Goal: Transaction & Acquisition: Download file/media

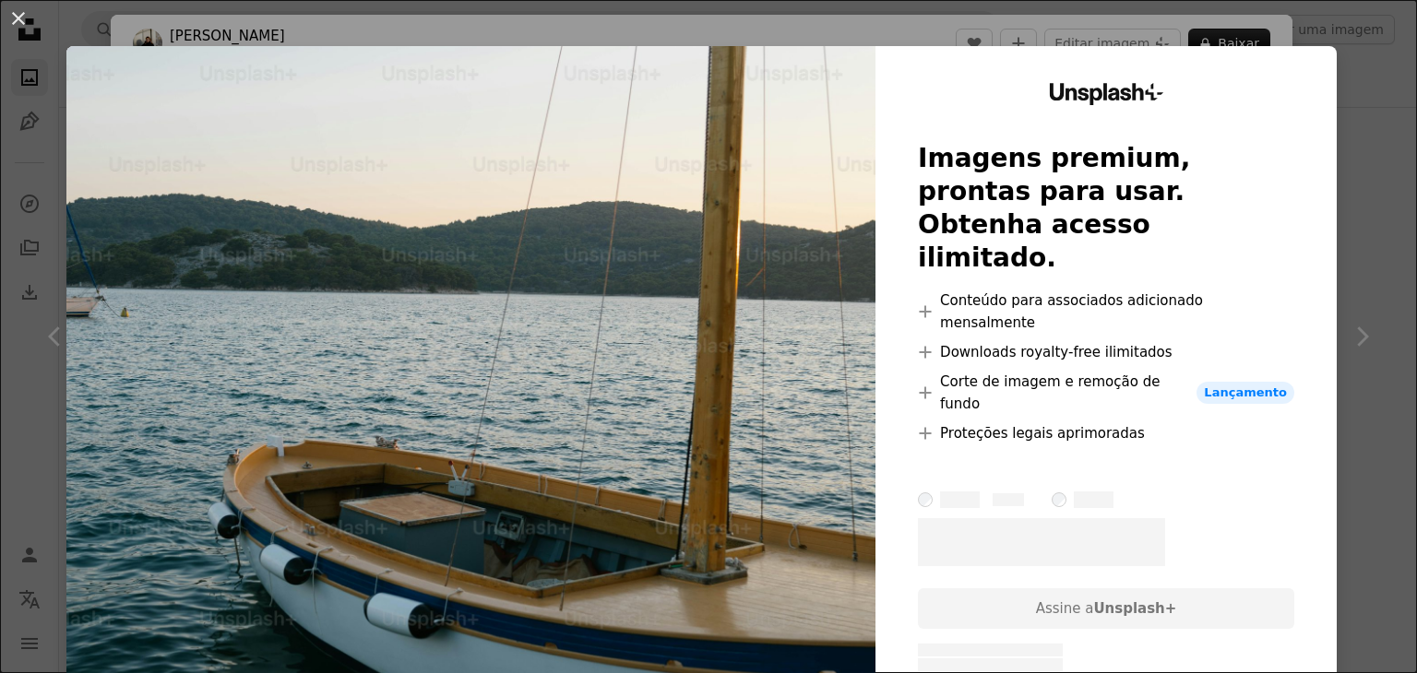
scroll to position [3292, 0]
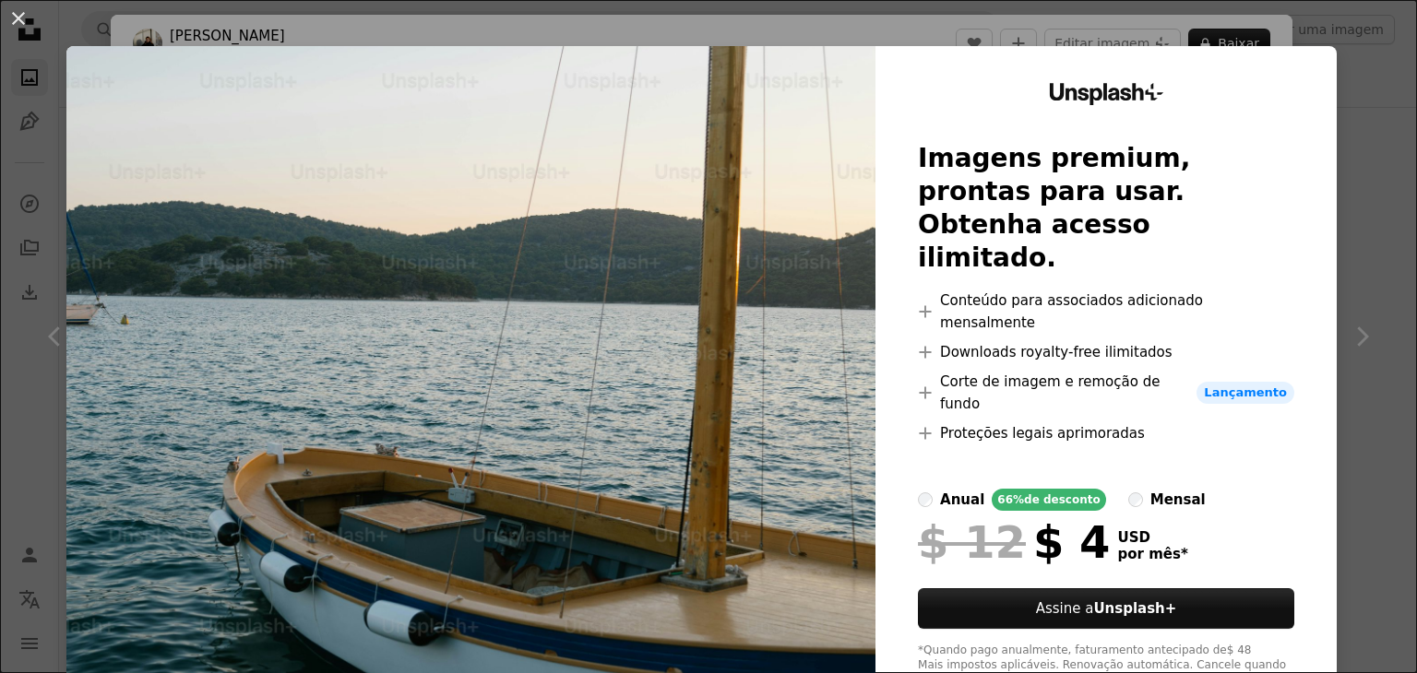
click at [1347, 34] on div "An X shape Unsplash+ Imagens premium, prontas para usar. Obtenha acesso ilimita…" at bounding box center [708, 336] width 1417 height 673
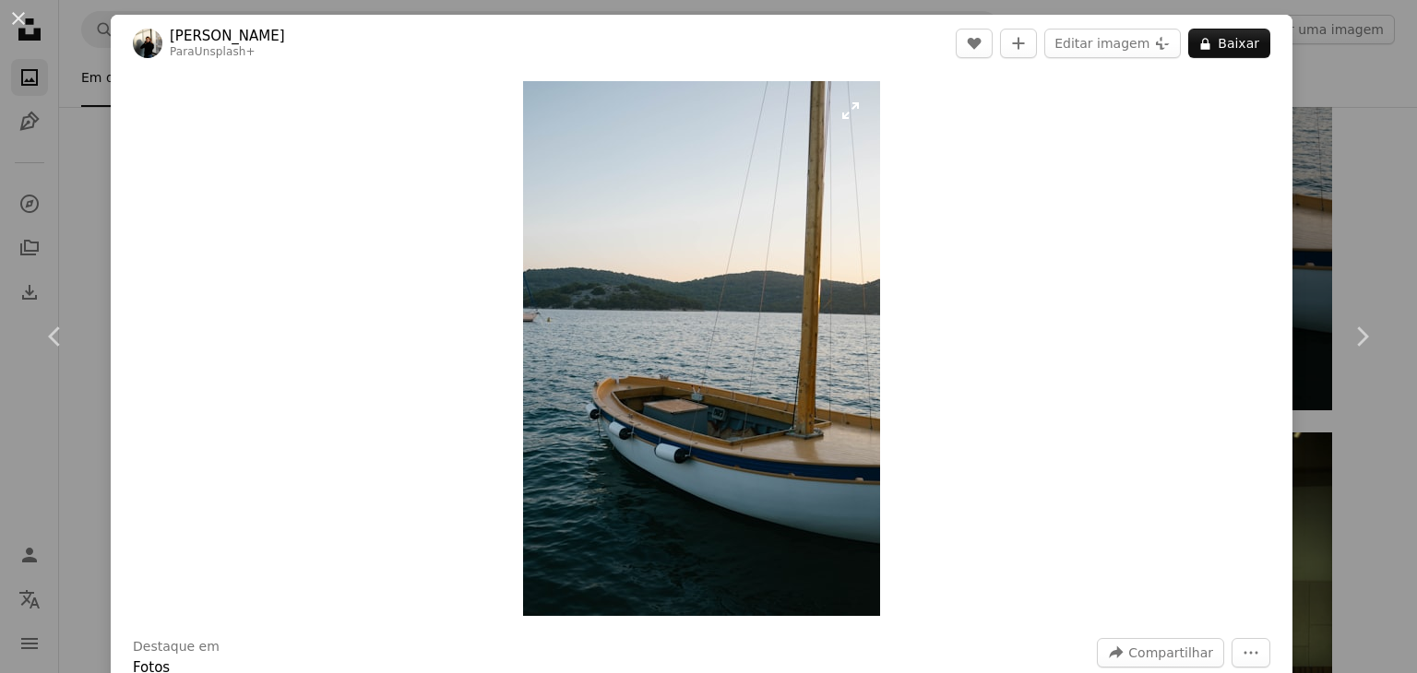
click at [736, 211] on img "Ampliar esta imagem" at bounding box center [701, 348] width 357 height 535
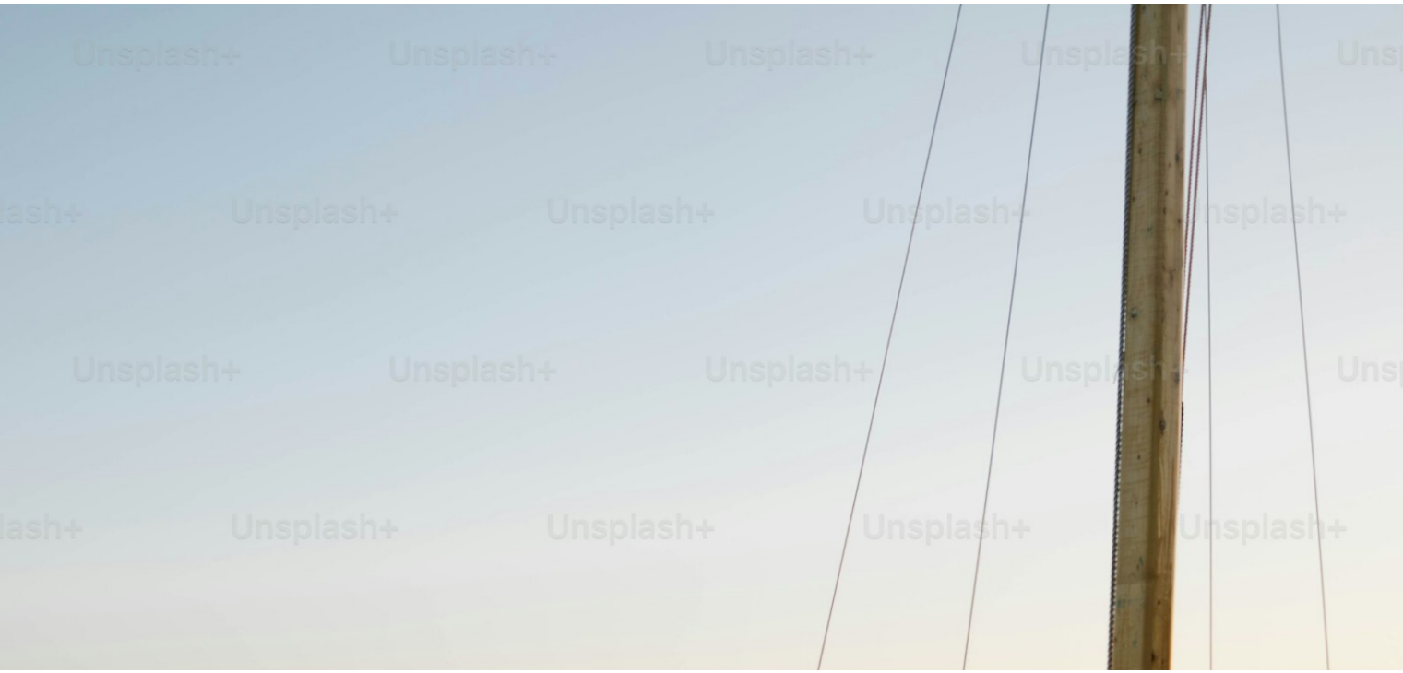
scroll to position [705, 0]
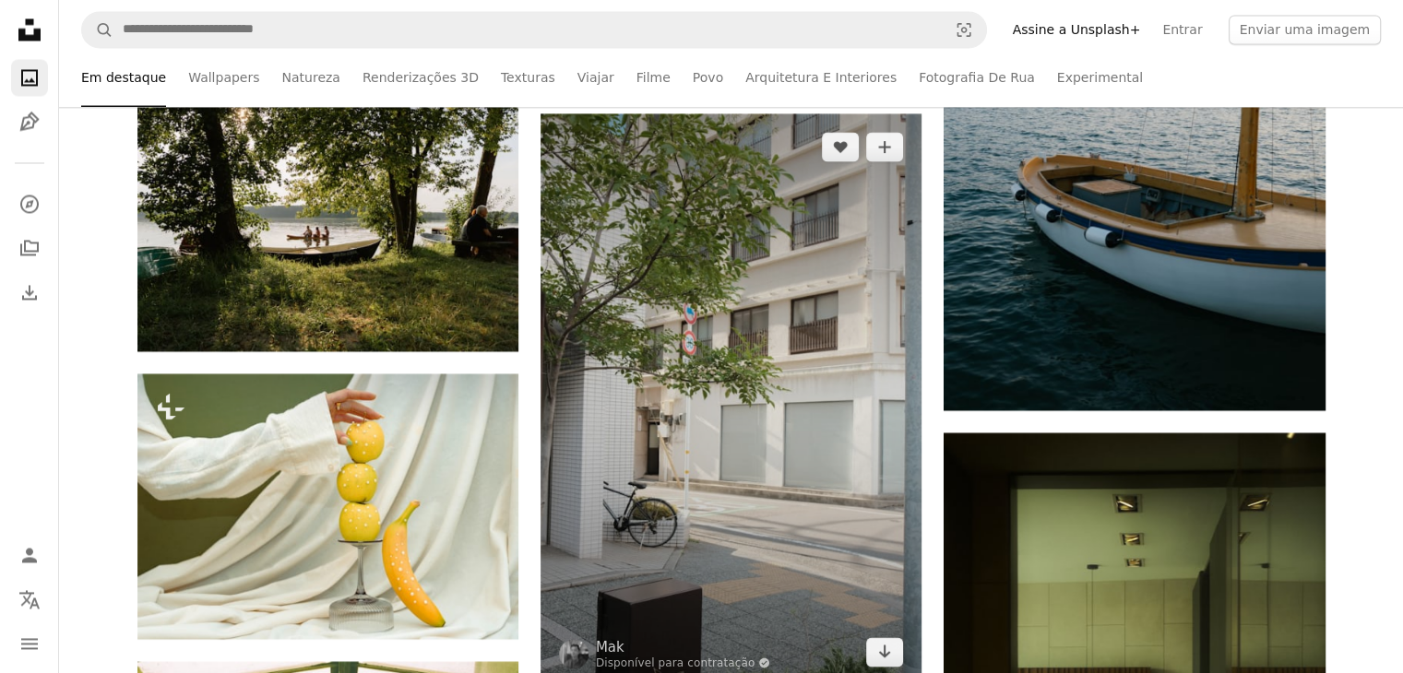
click at [788, 414] on img at bounding box center [730, 399] width 381 height 572
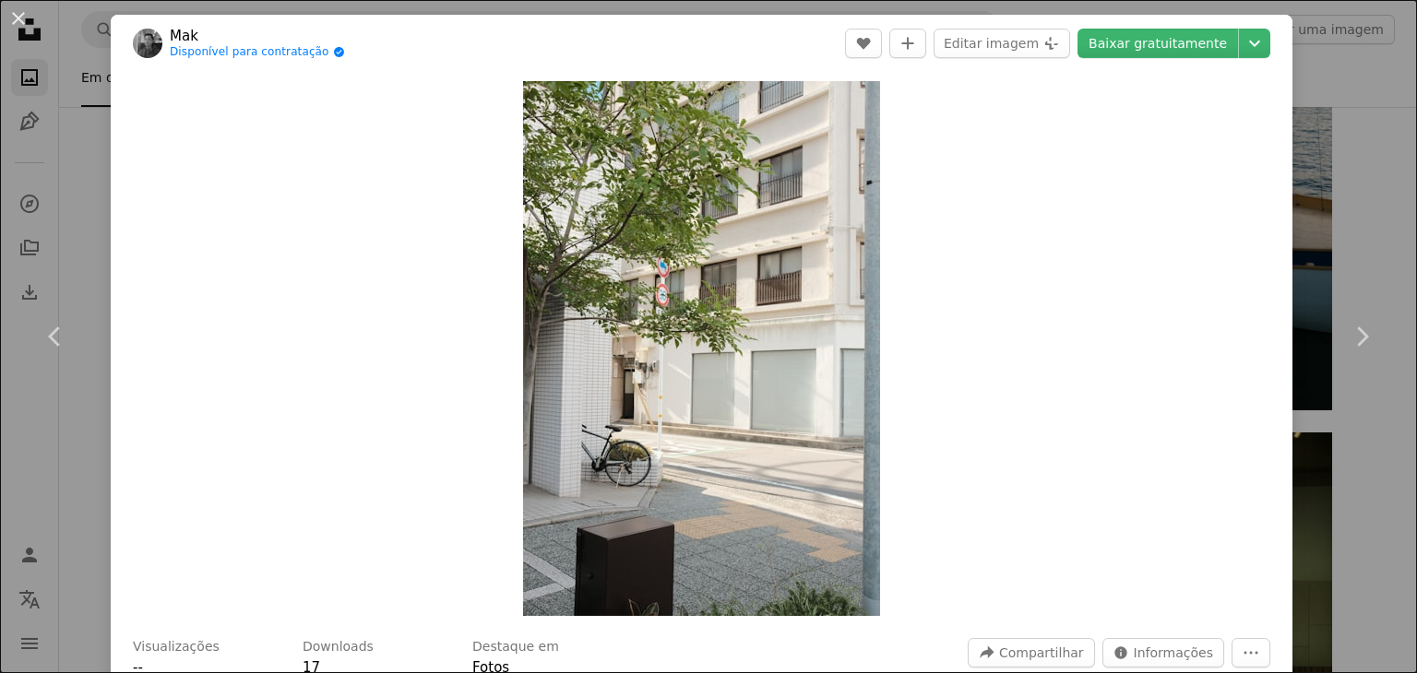
click at [1321, 208] on div "An X shape Chevron left Chevron right Mak Disponível para contratação A checkma…" at bounding box center [708, 336] width 1417 height 673
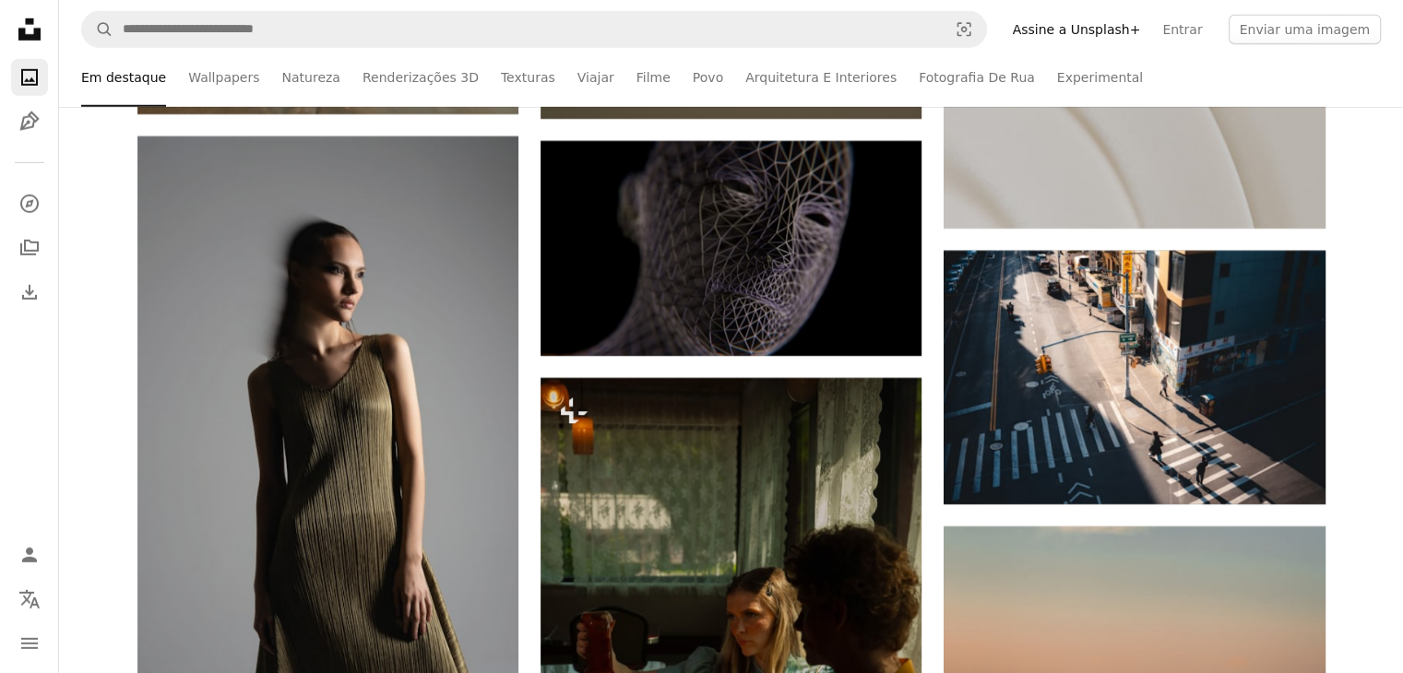
scroll to position [68869, 0]
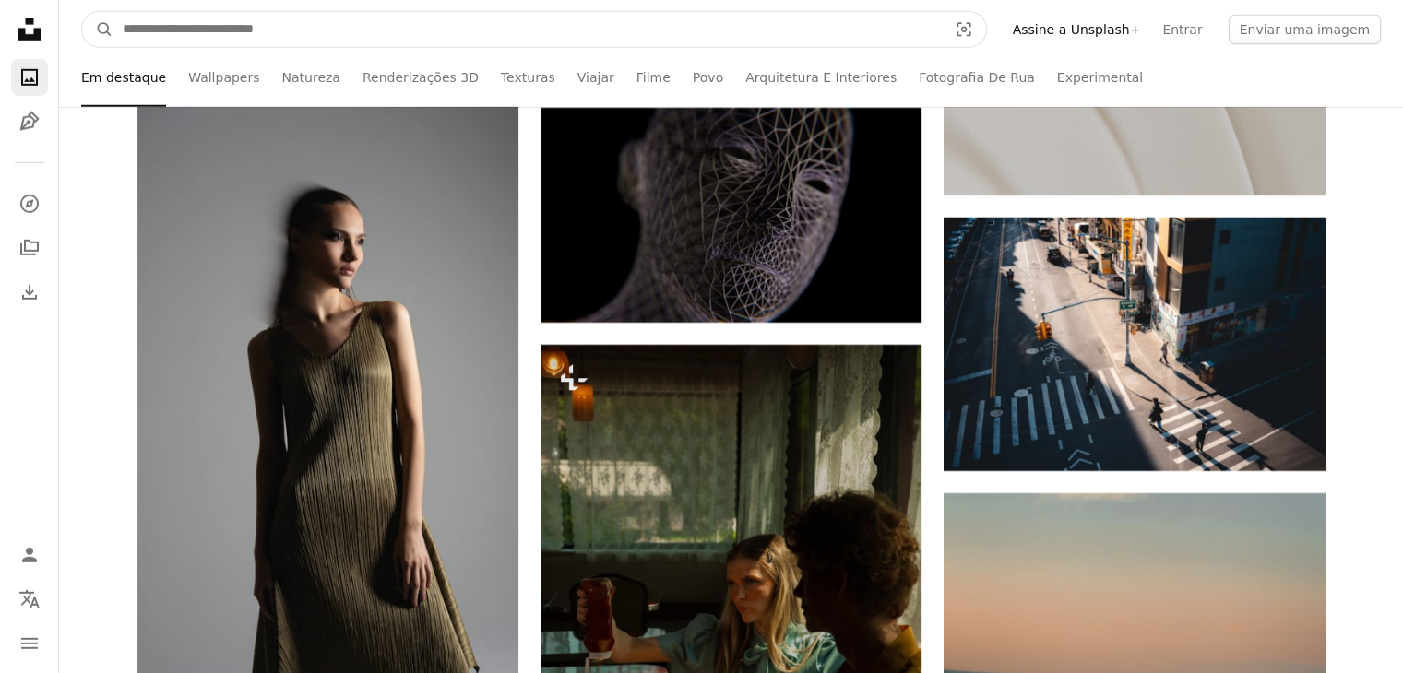
click at [433, 30] on input "Pesquise conteúdo visual em todo o site" at bounding box center [527, 29] width 828 height 35
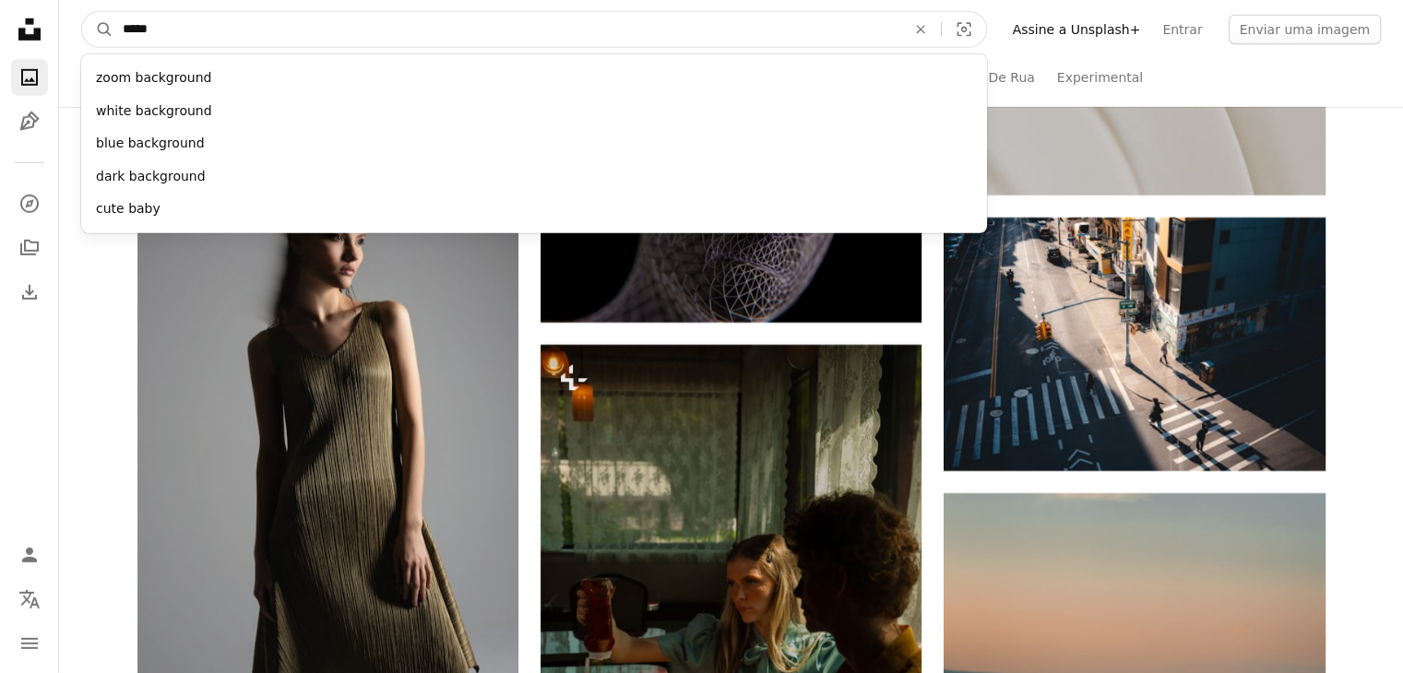
type input "*****"
click at [82, 12] on button "A magnifying glass" at bounding box center [97, 29] width 31 height 35
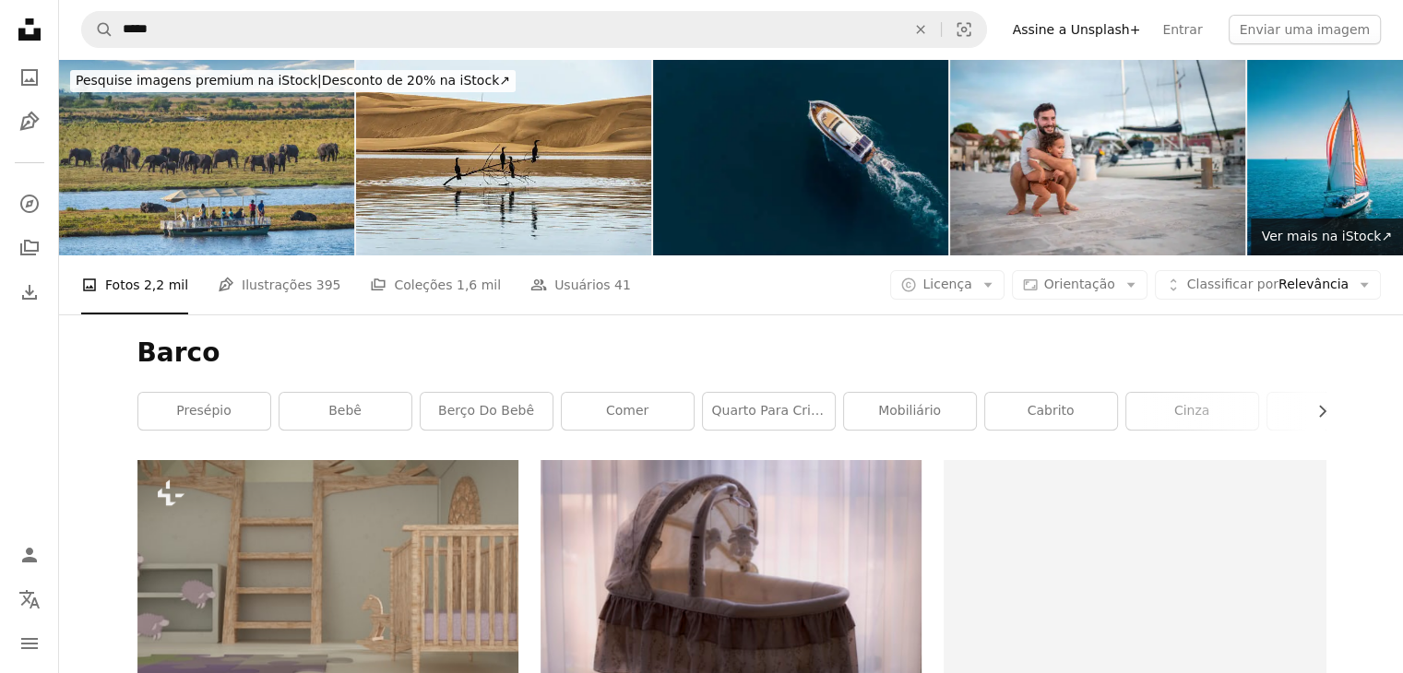
click at [863, 153] on img at bounding box center [800, 157] width 295 height 196
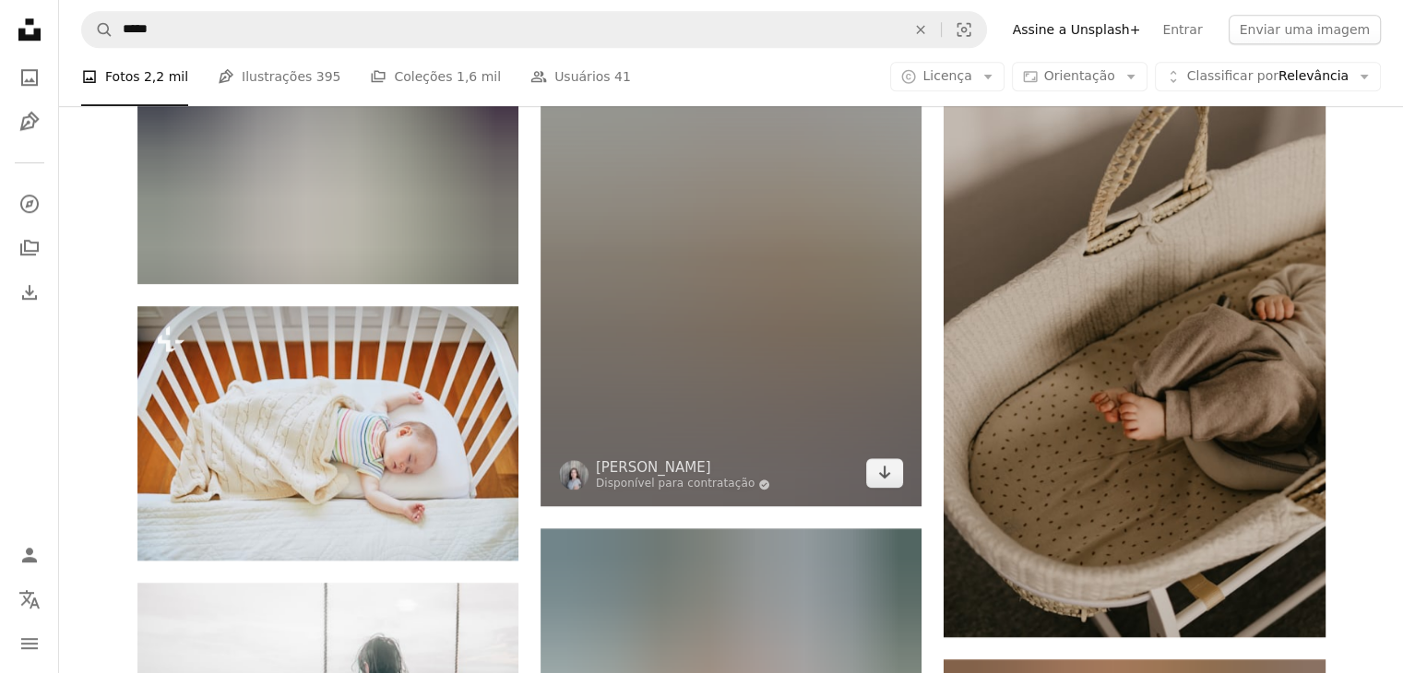
scroll to position [1660, 0]
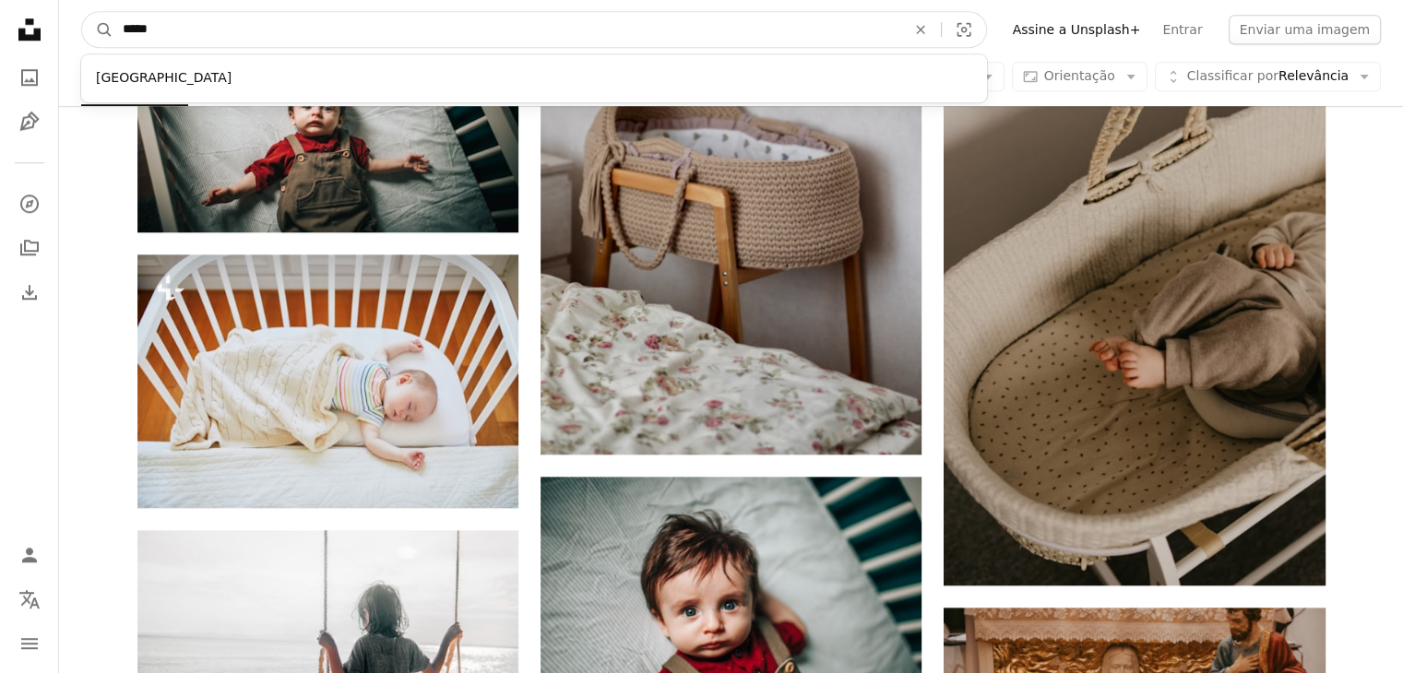
drag, startPoint x: 289, startPoint y: 35, endPoint x: 23, endPoint y: 35, distance: 265.6
click at [23, 35] on div "Unsplash logo Página inicial da Unsplash A photo Pen Tool A compass A stack of …" at bounding box center [701, 378] width 1403 height 4077
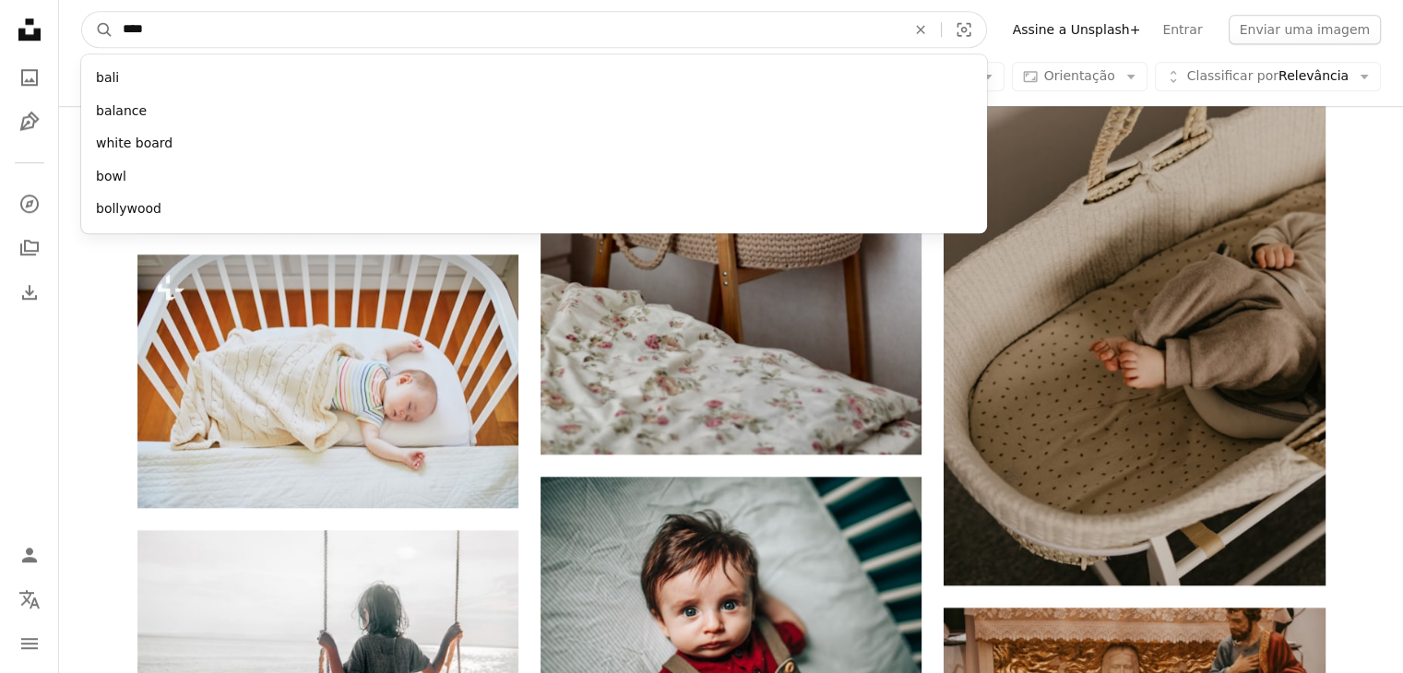
type input "*****"
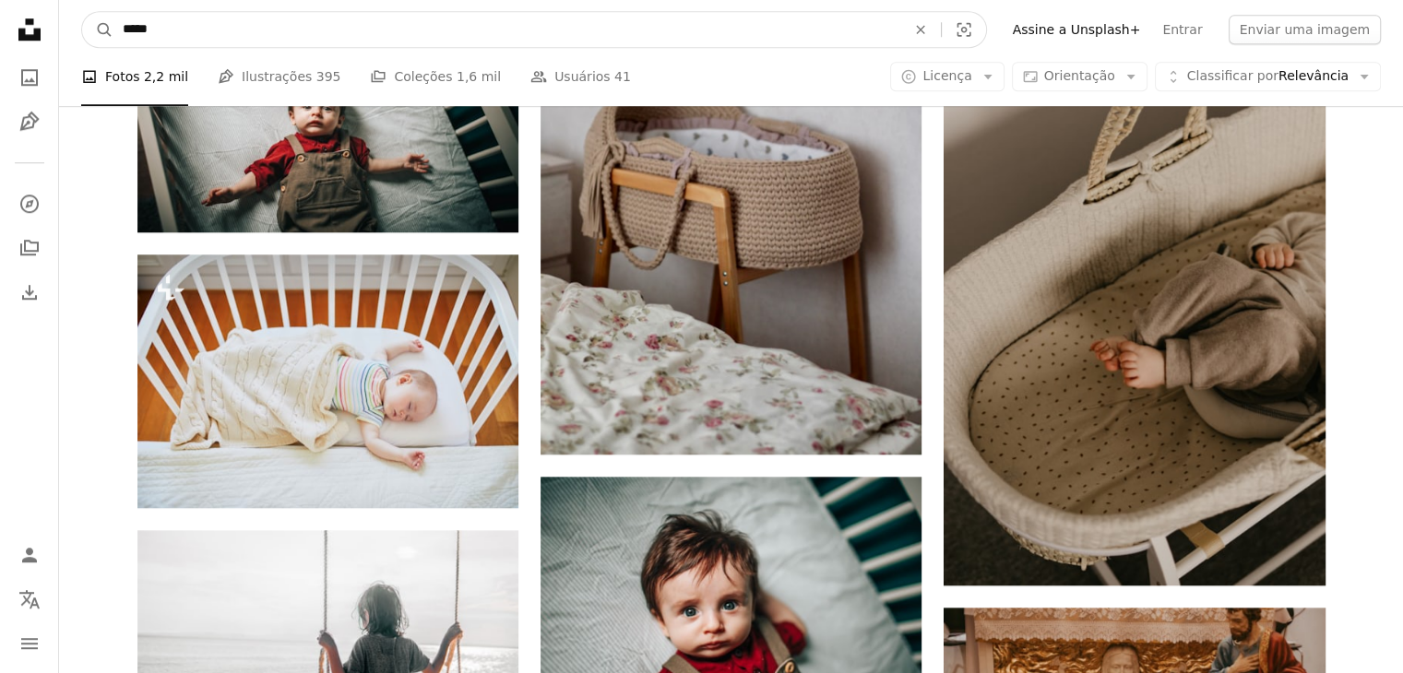
click button "A magnifying glass" at bounding box center [97, 29] width 31 height 35
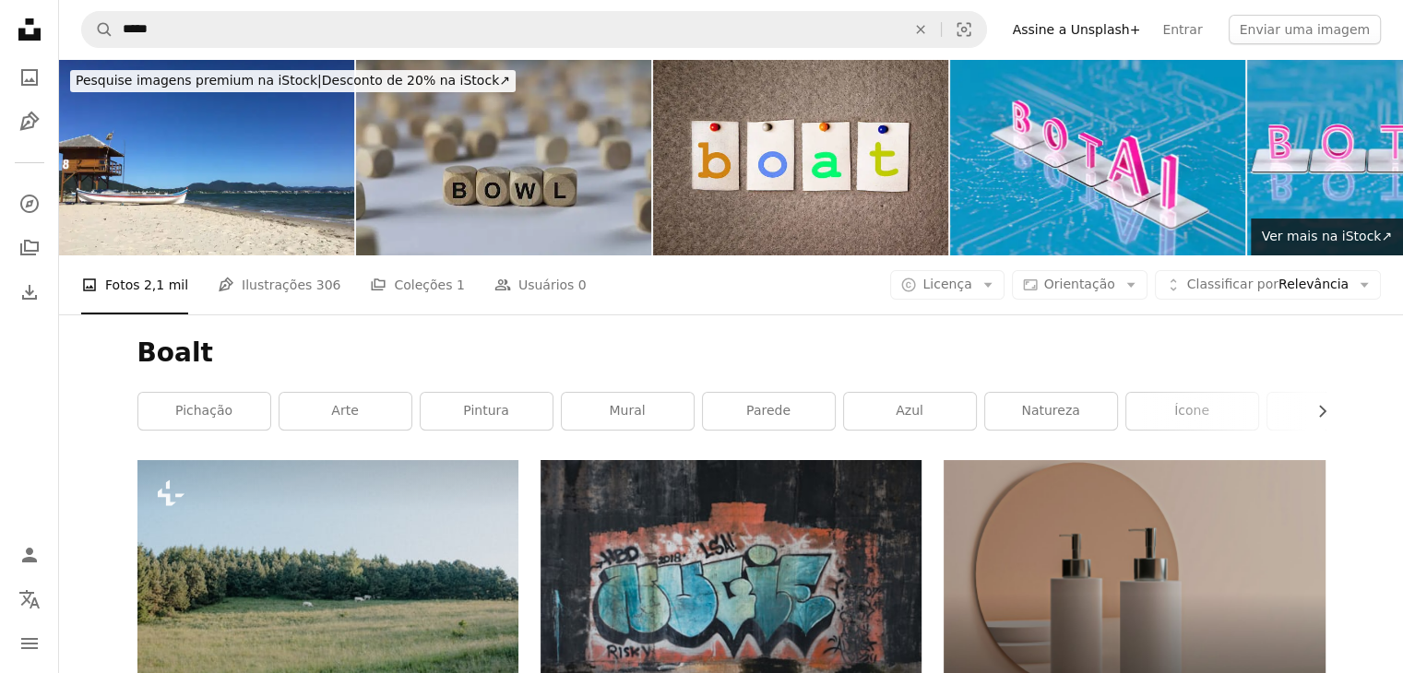
click at [25, 28] on icon "Unsplash logo Página inicial da Unsplash" at bounding box center [29, 29] width 37 height 37
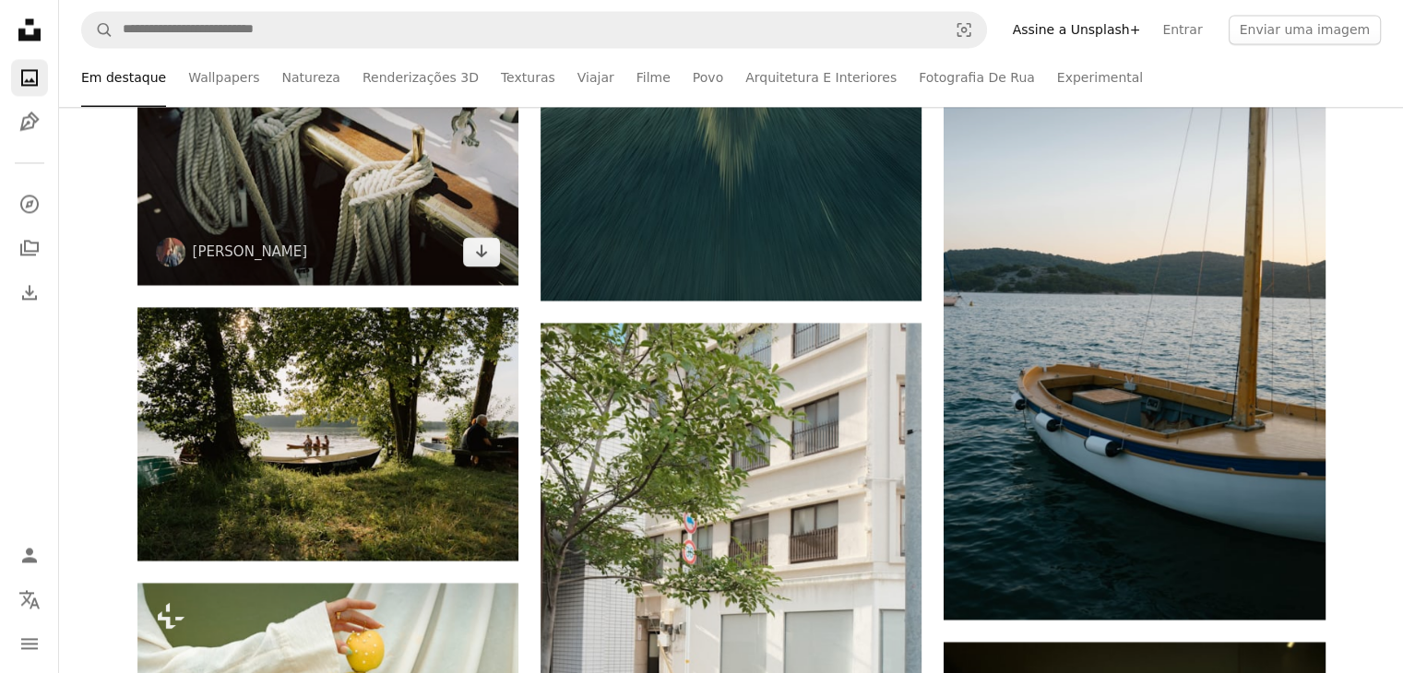
scroll to position [3044, 0]
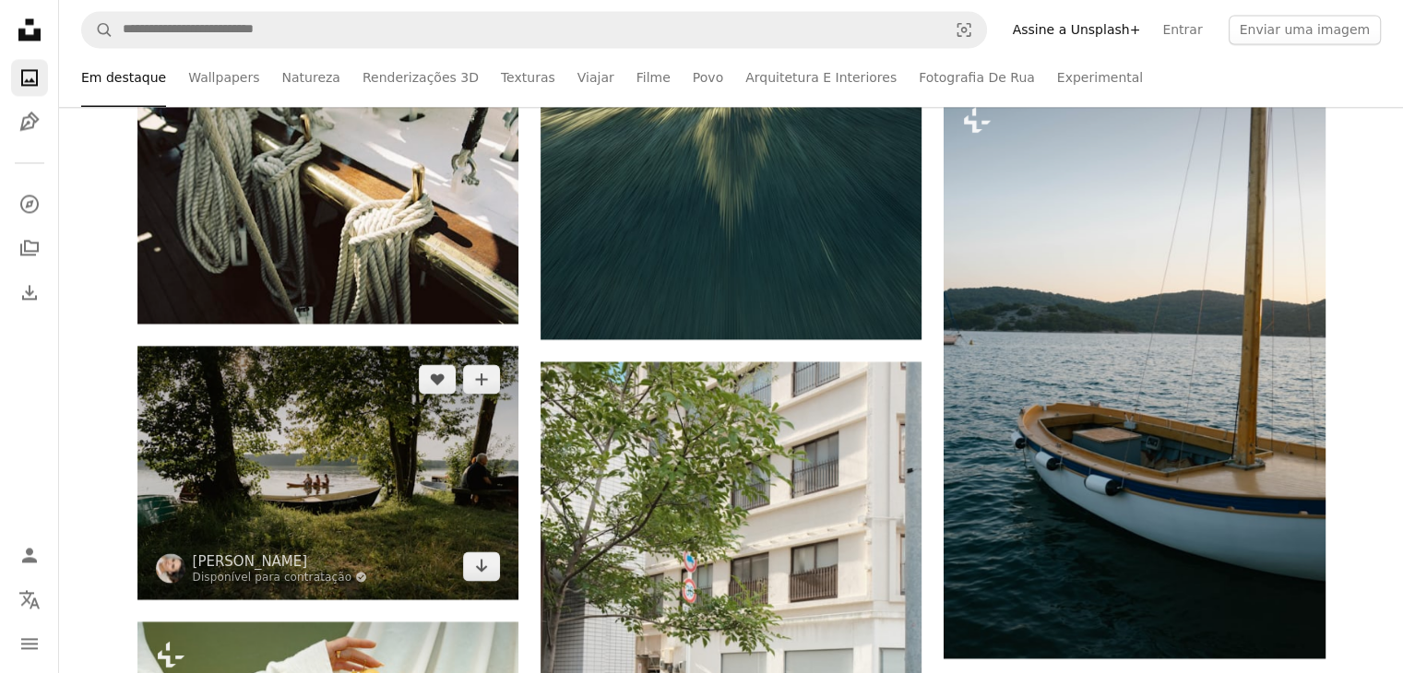
click at [343, 448] on img at bounding box center [327, 473] width 381 height 254
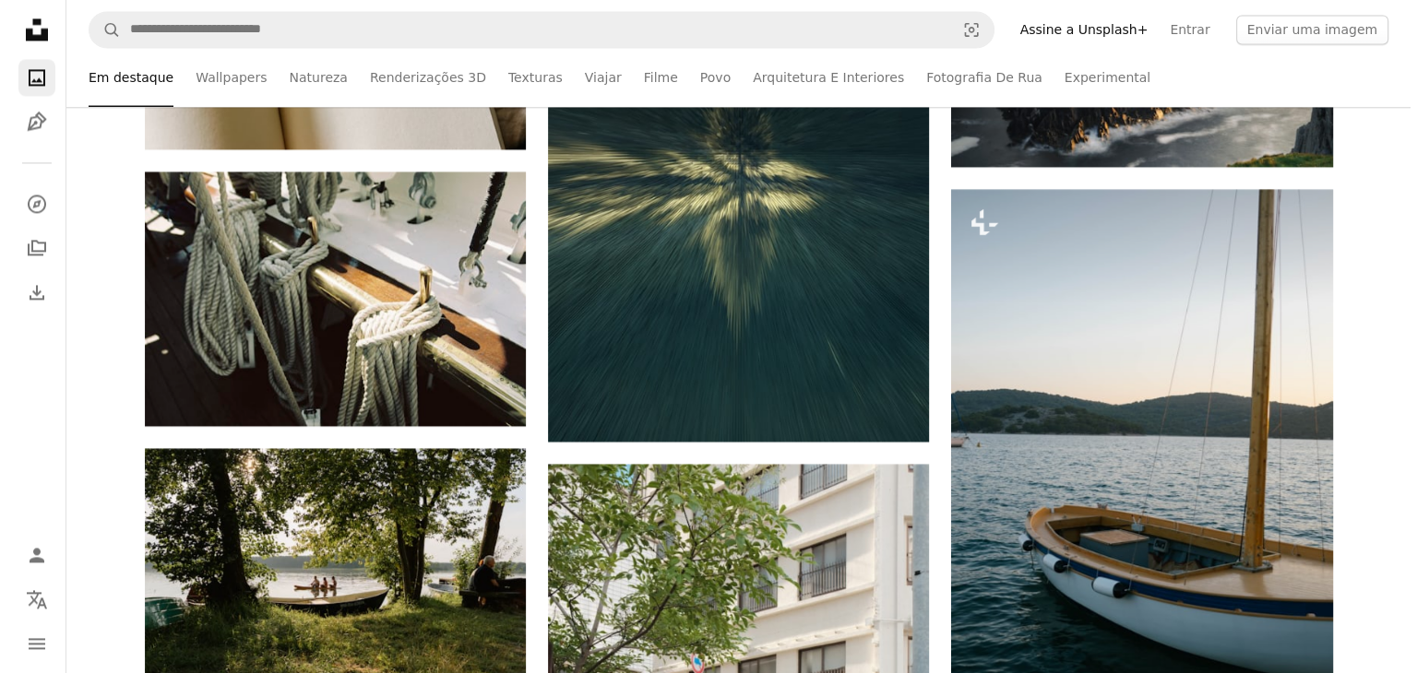
scroll to position [2767, 0]
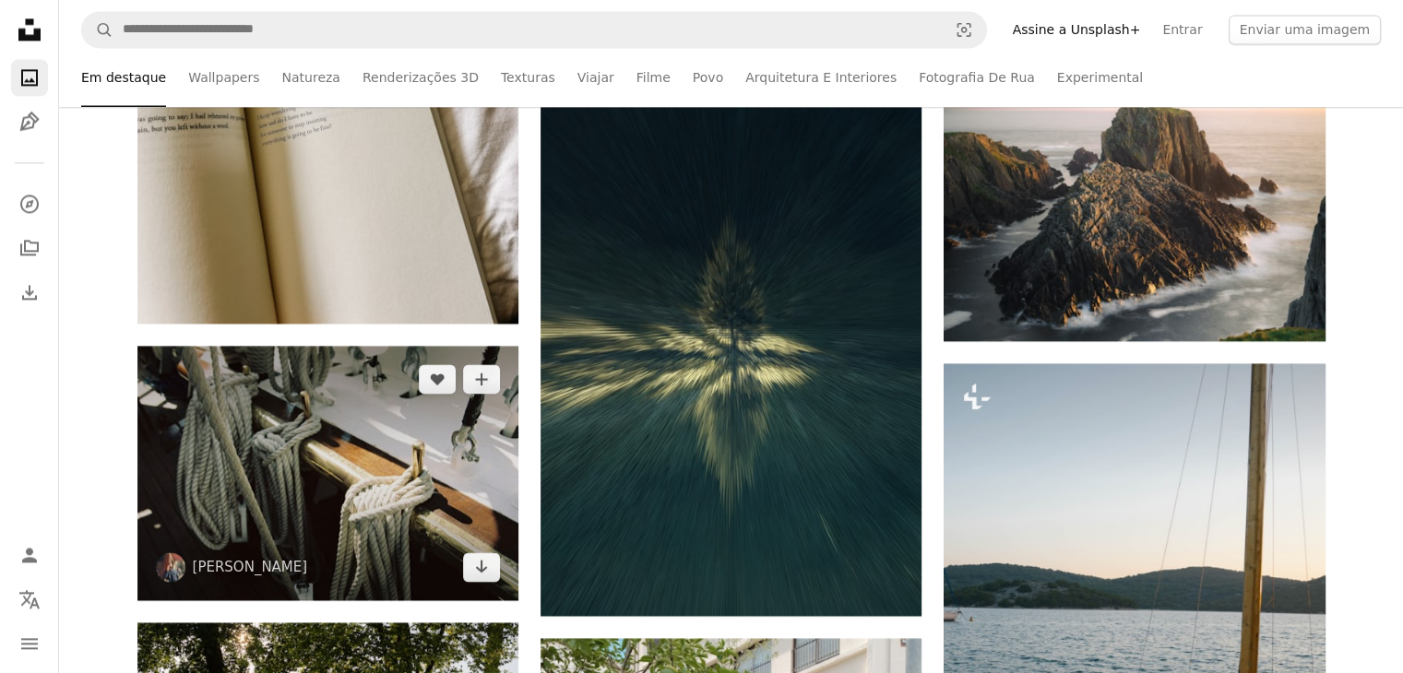
click at [333, 476] on img at bounding box center [327, 473] width 381 height 254
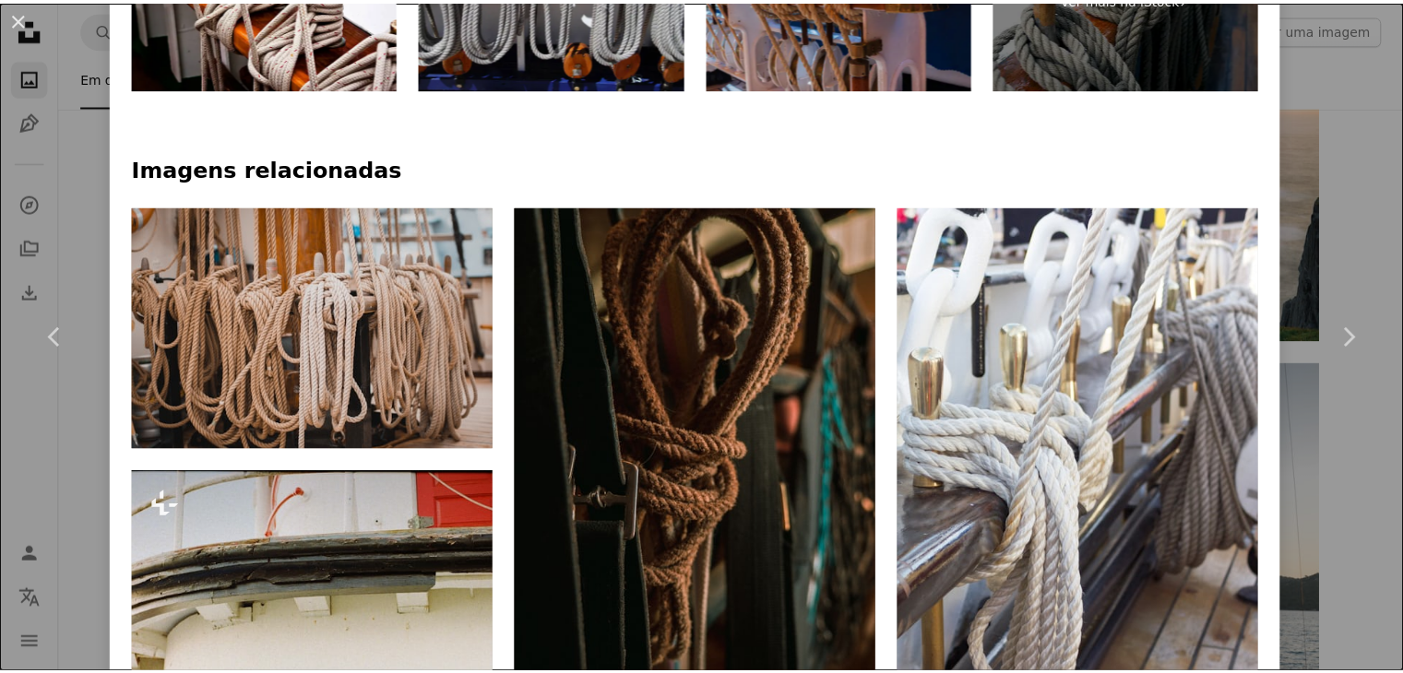
scroll to position [1199, 0]
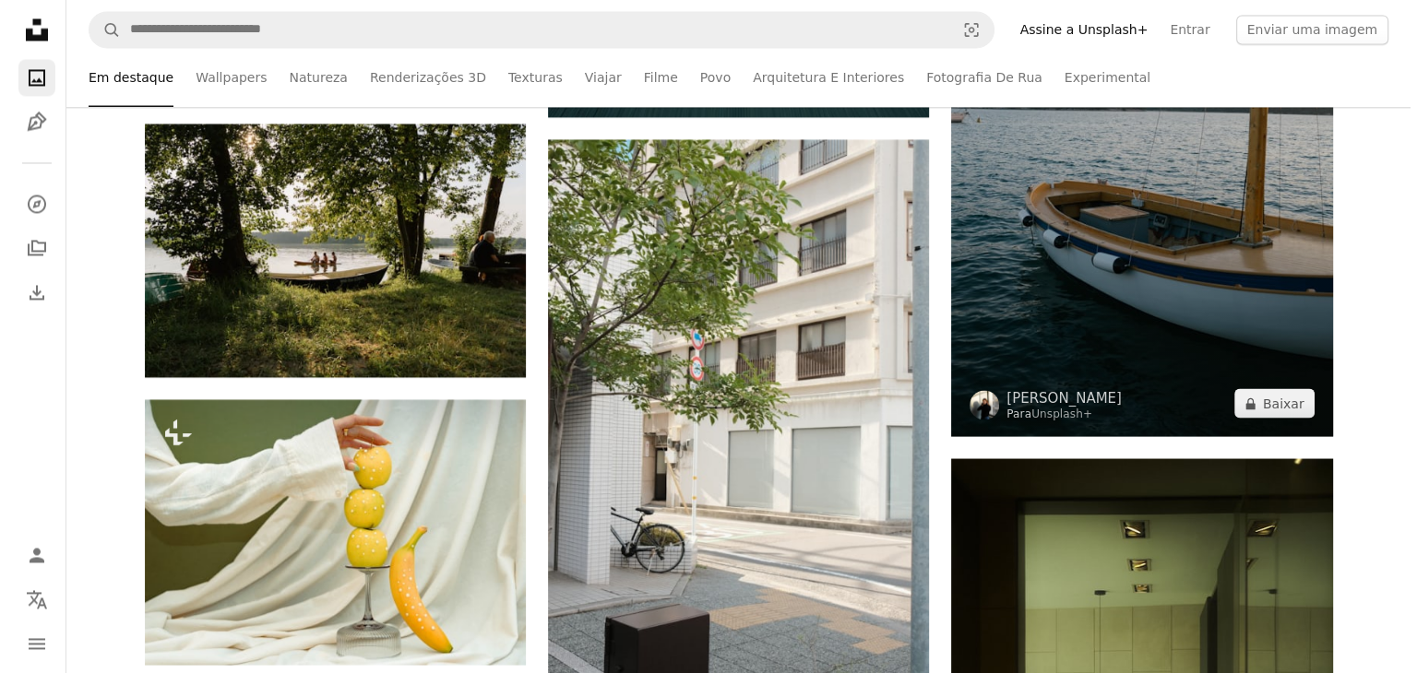
scroll to position [3320, 0]
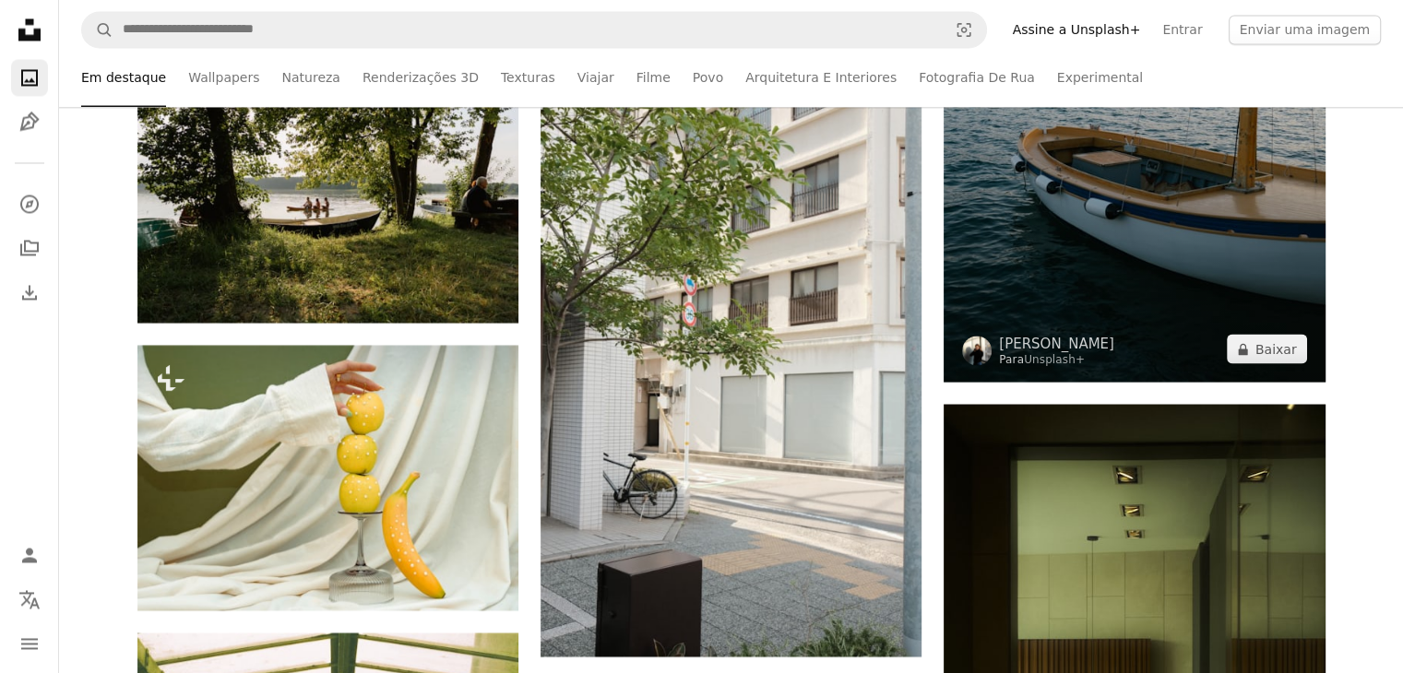
click at [1138, 213] on img at bounding box center [1134, 96] width 381 height 572
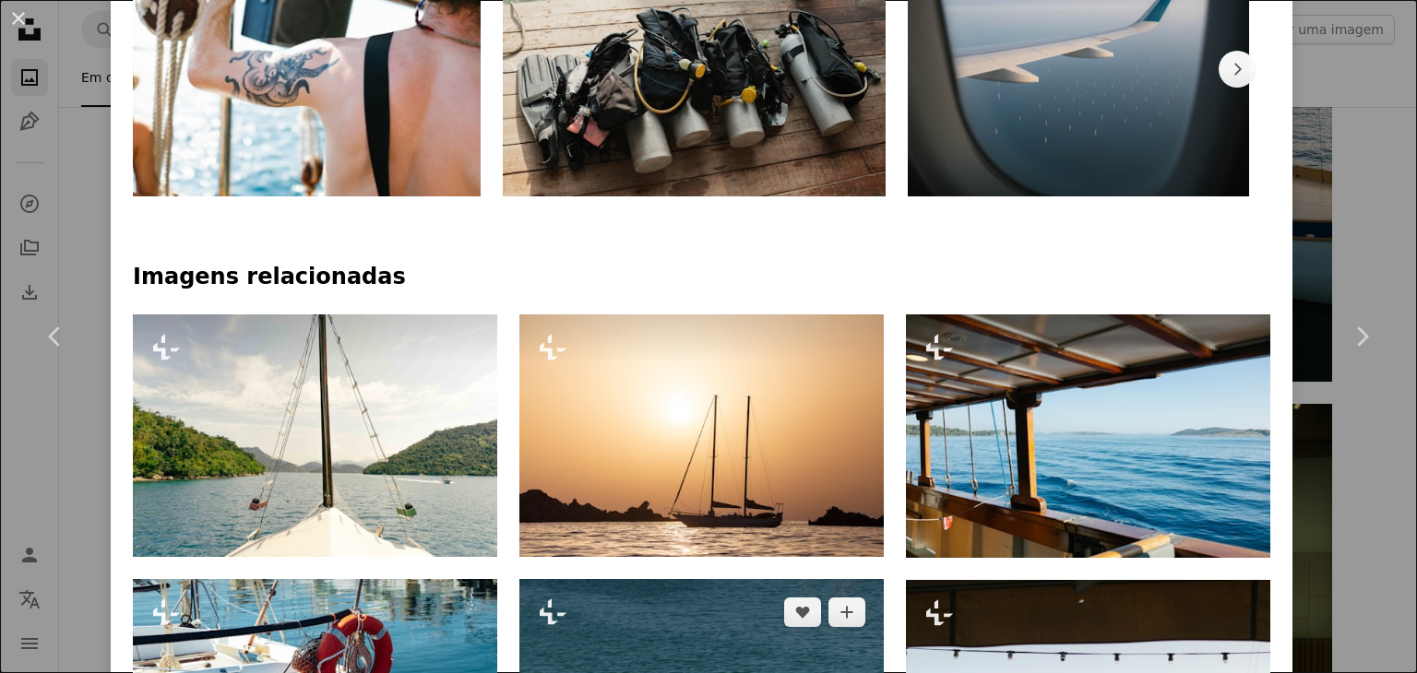
scroll to position [1383, 0]
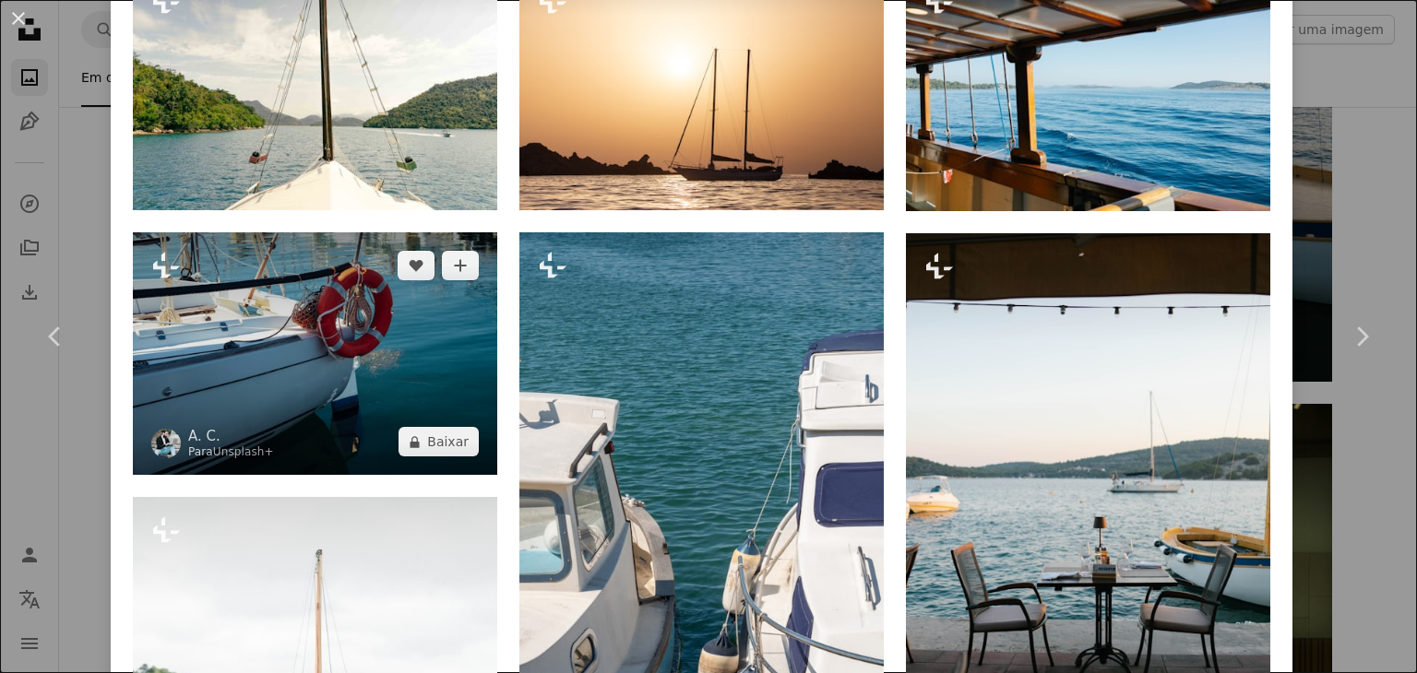
click at [244, 374] on img at bounding box center [315, 353] width 364 height 243
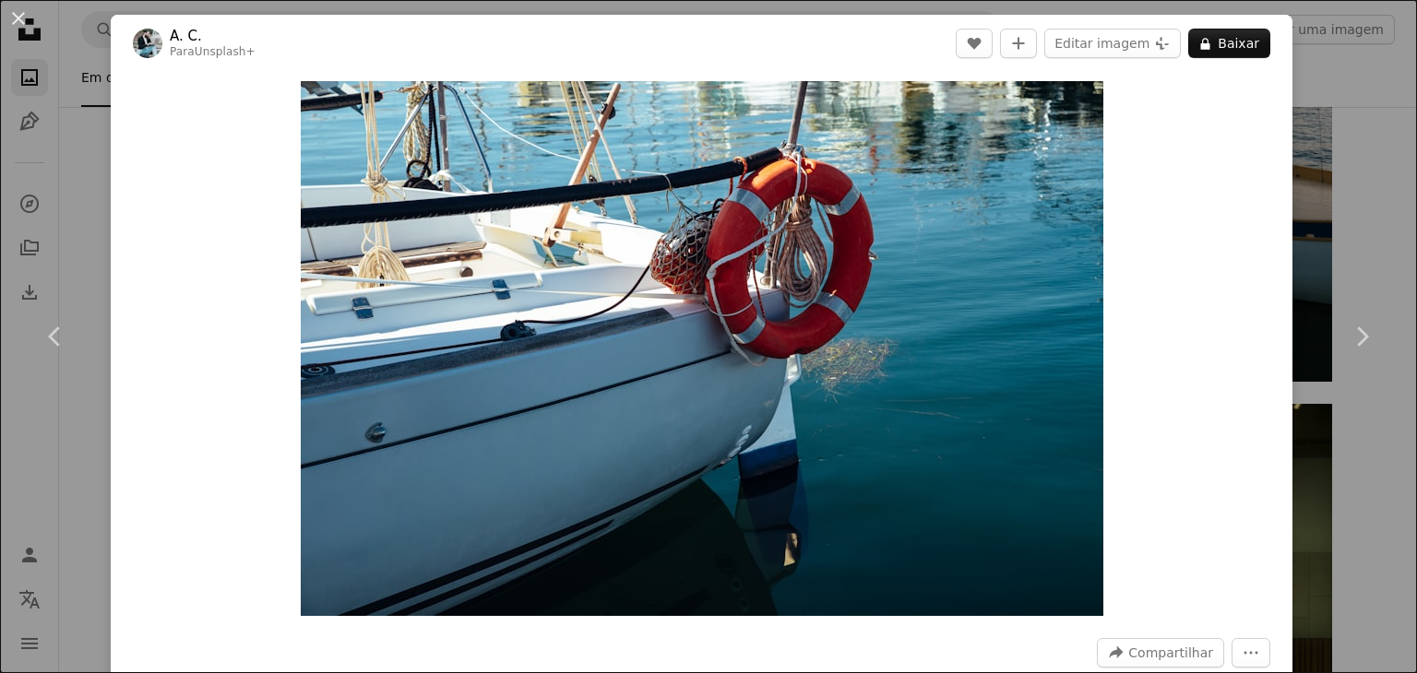
click at [1336, 182] on div "An X shape Chevron left Chevron right A. C. Para Unsplash+ A heart A plus sign …" at bounding box center [708, 336] width 1417 height 673
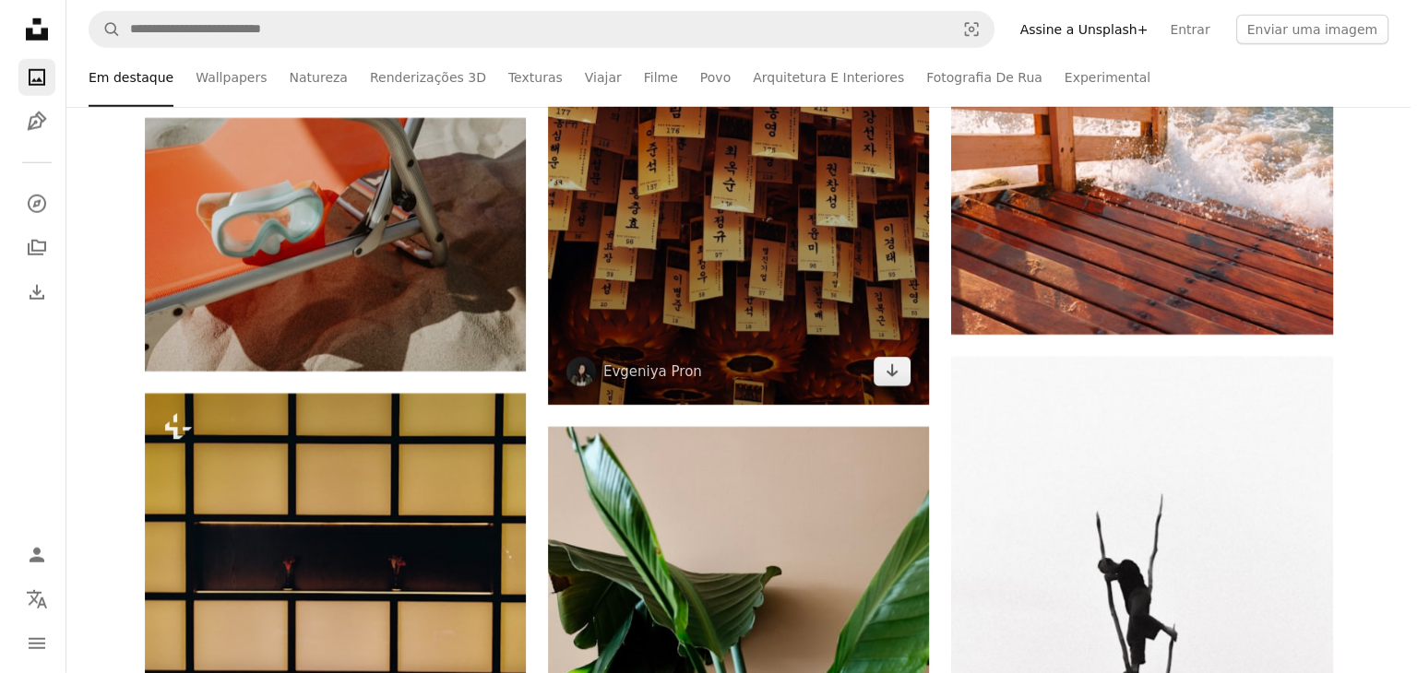
scroll to position [5257, 0]
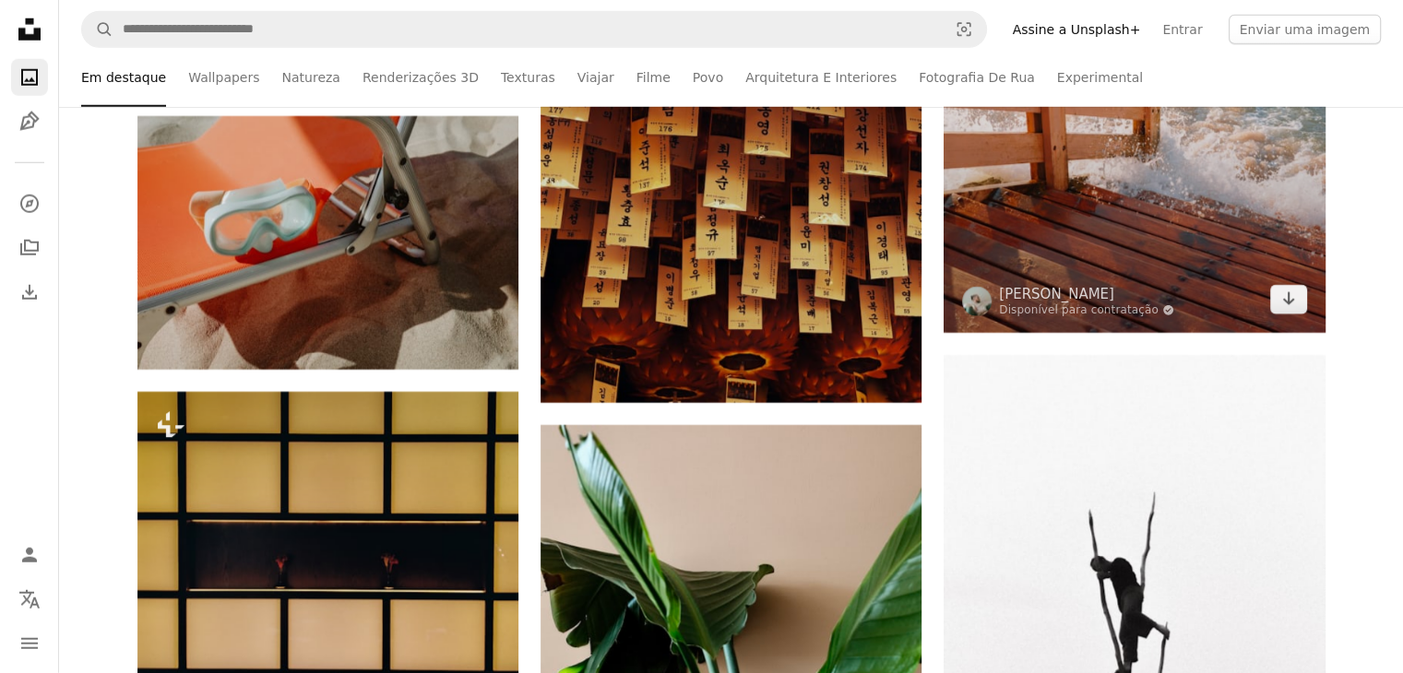
click at [1191, 208] on img at bounding box center [1134, 47] width 381 height 572
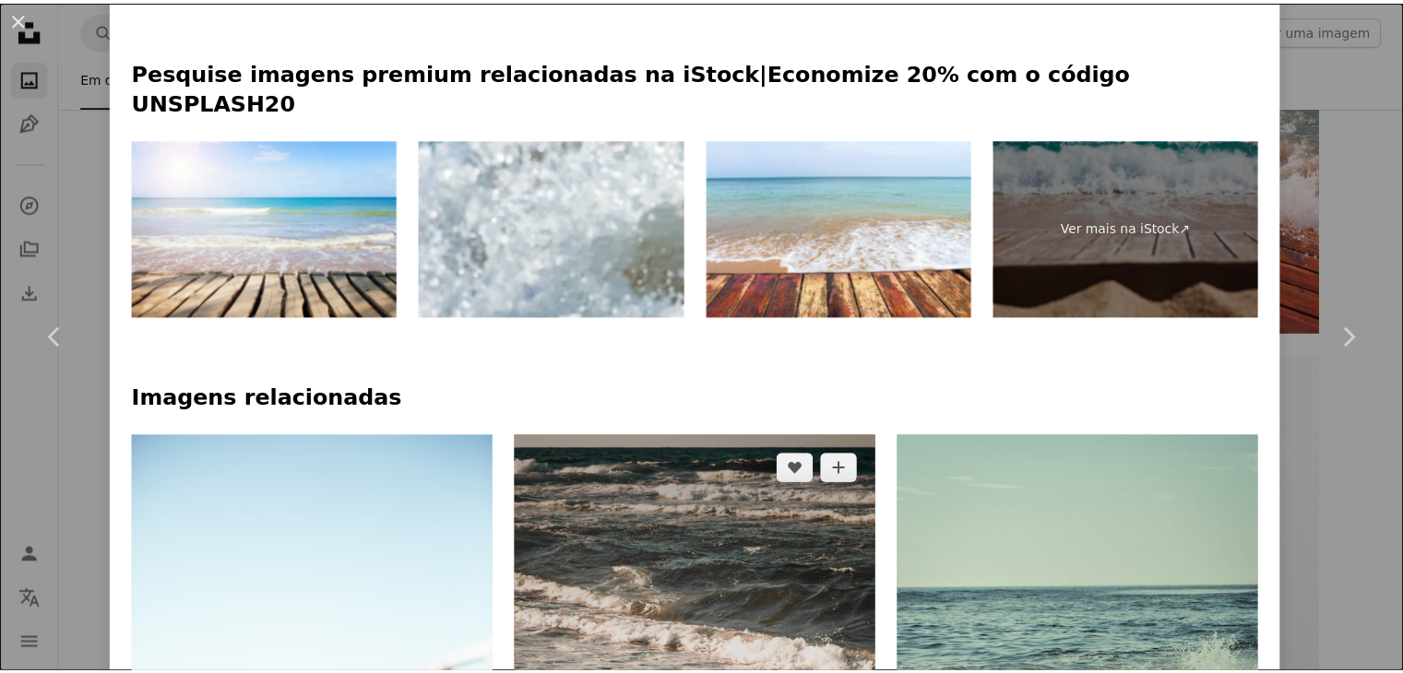
scroll to position [1199, 0]
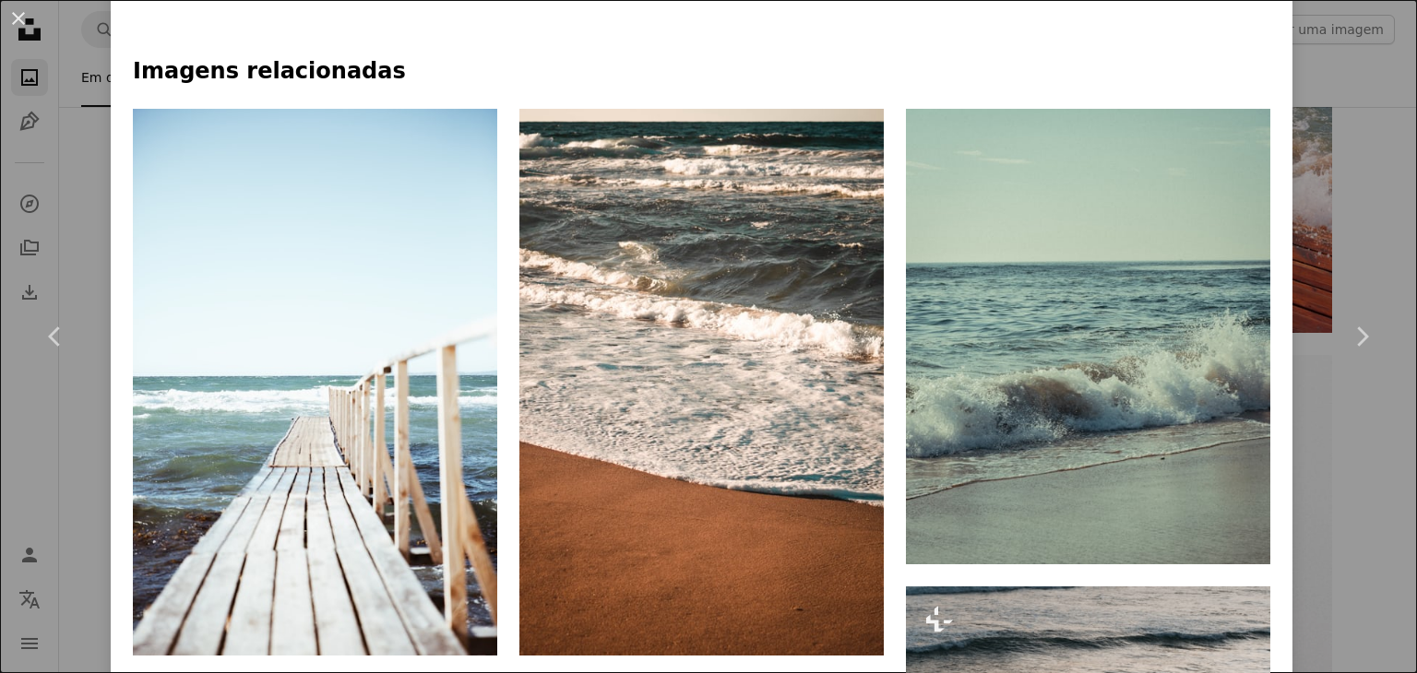
click at [1336, 215] on div "An X shape Chevron left Chevron right [PERSON_NAME] Disponível para contratação…" at bounding box center [708, 336] width 1417 height 673
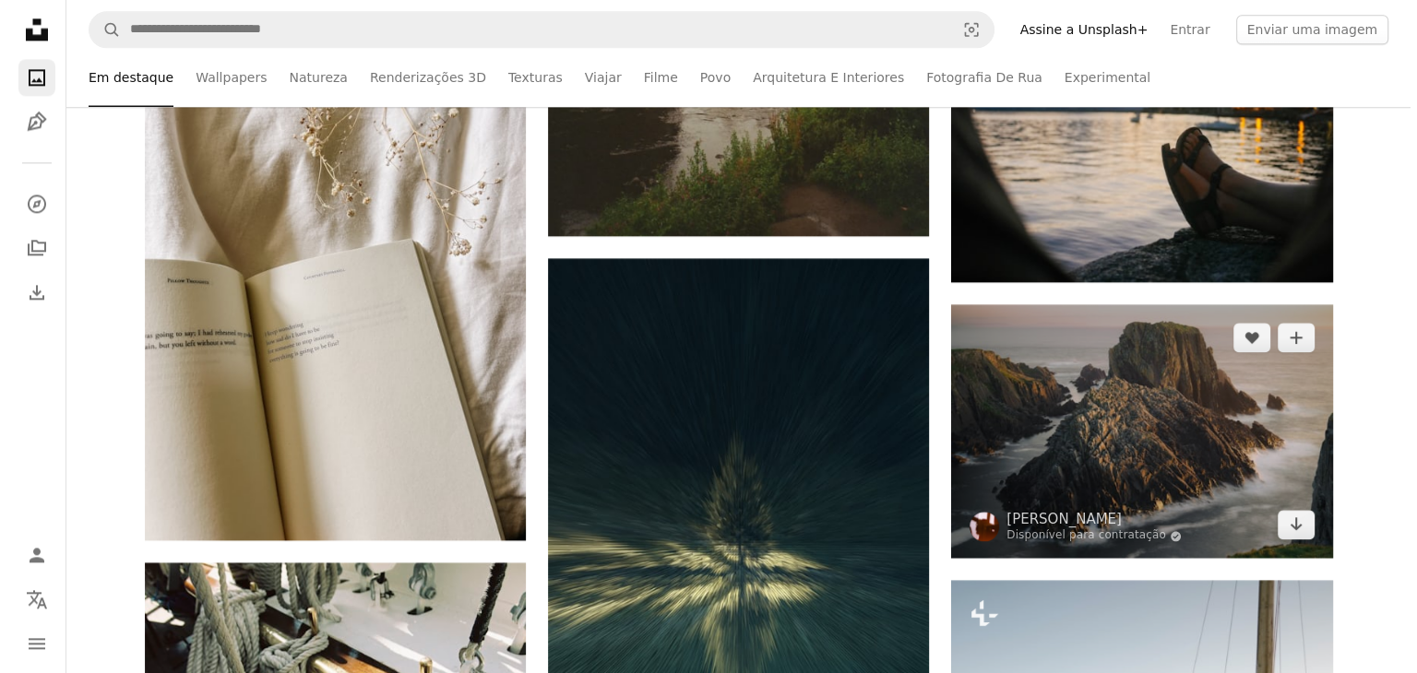
scroll to position [2859, 0]
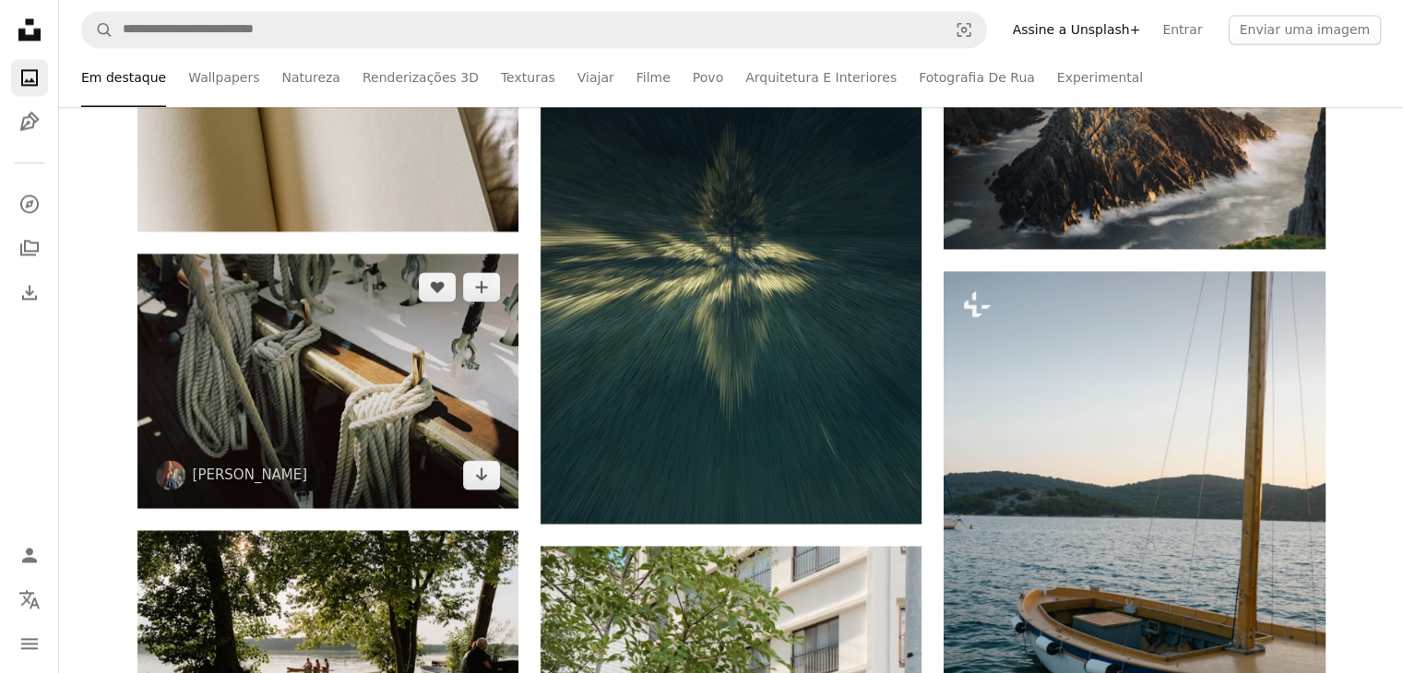
click at [437, 361] on img at bounding box center [327, 381] width 381 height 254
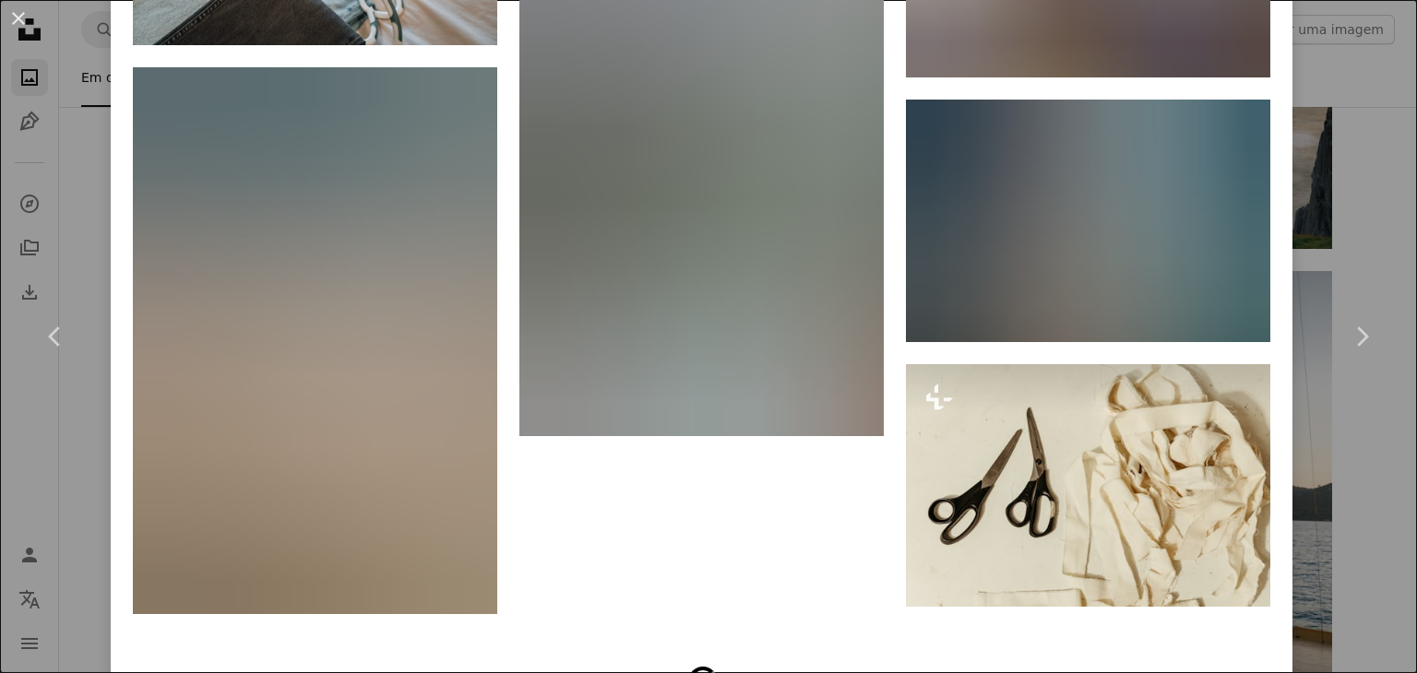
scroll to position [8689, 0]
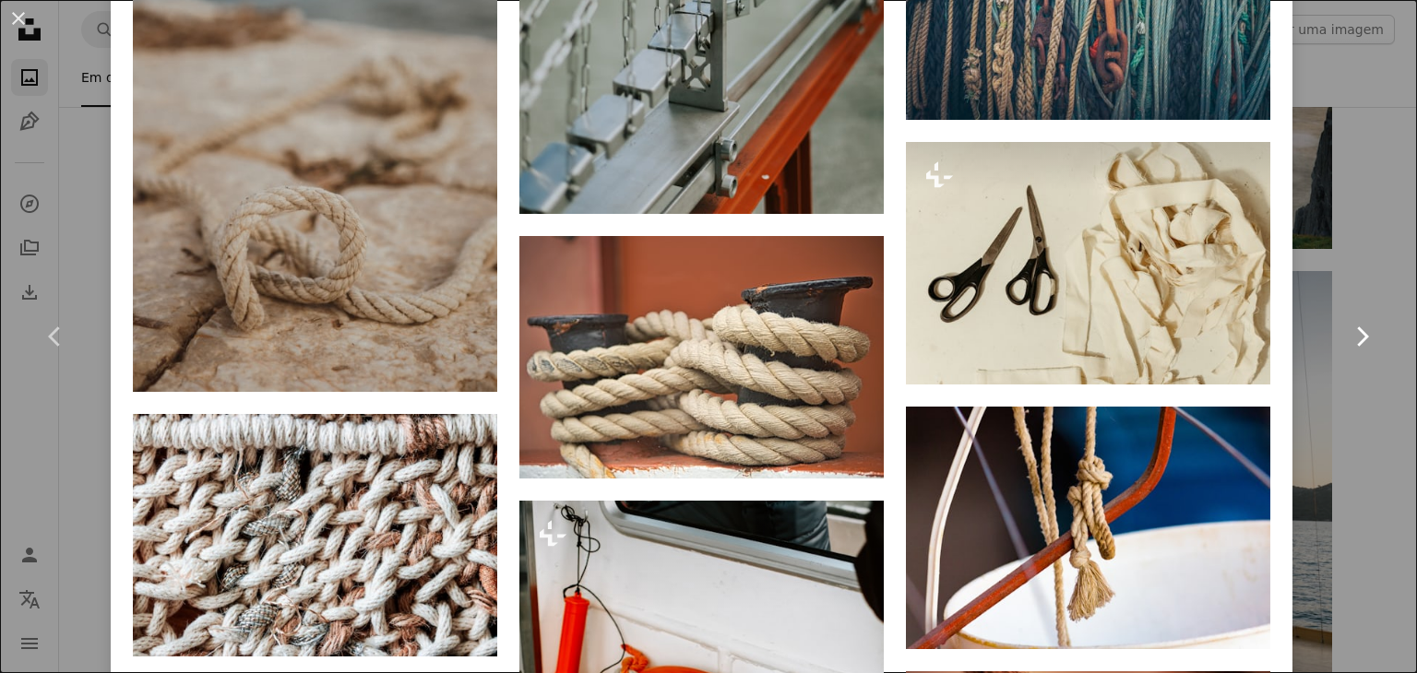
click at [1310, 373] on link "Chevron right" at bounding box center [1361, 336] width 111 height 177
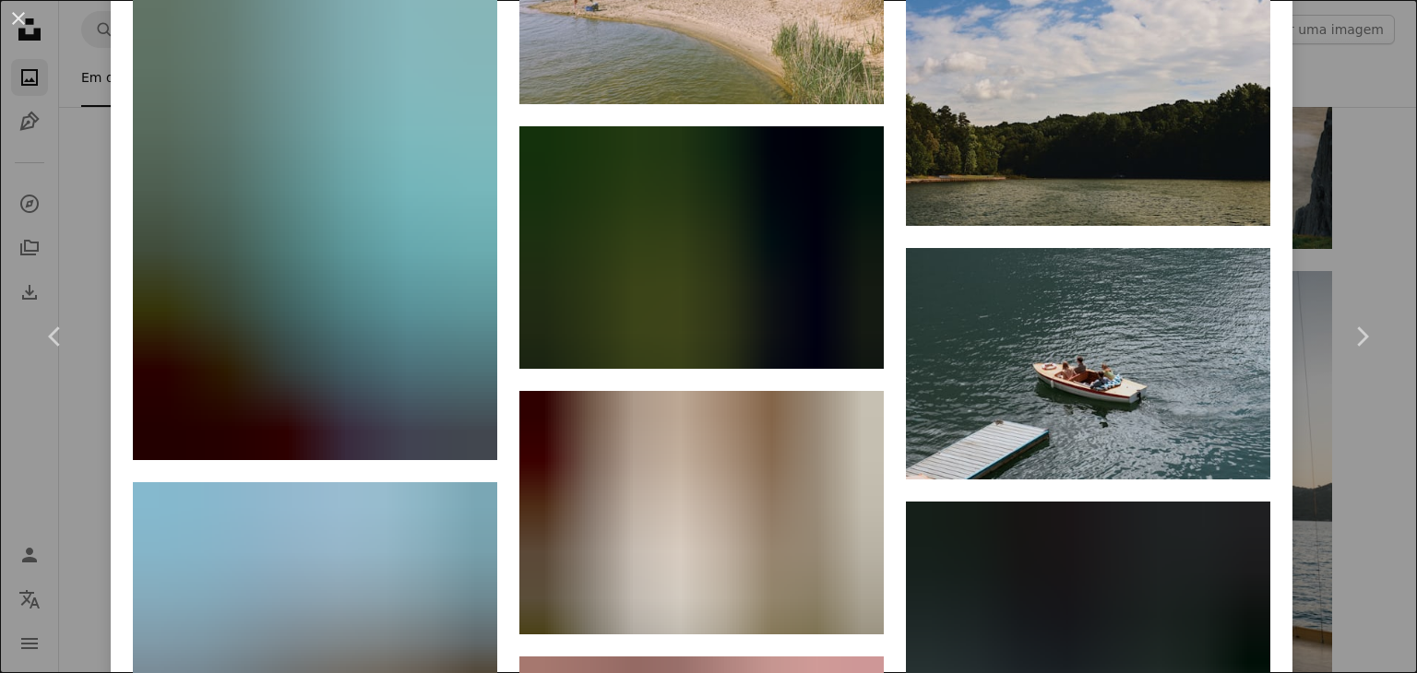
scroll to position [16712, 0]
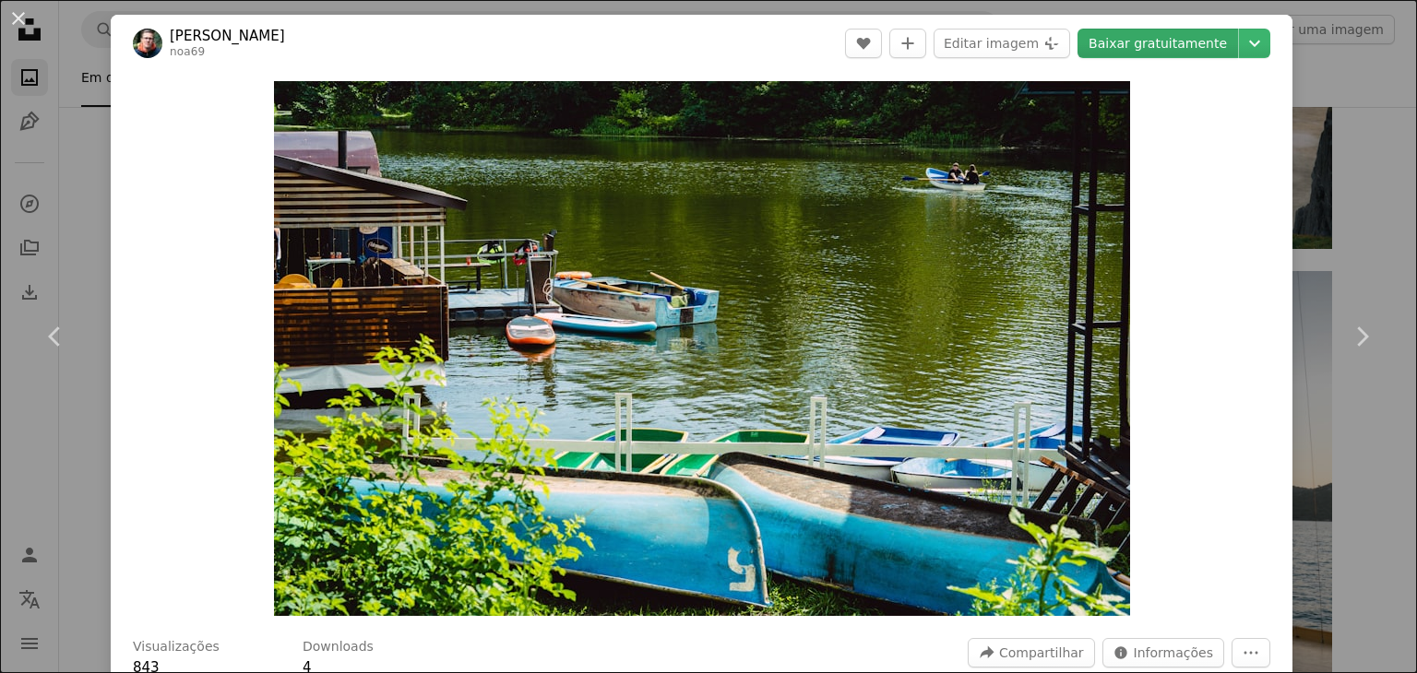
click at [1158, 47] on link "Baixar gratuitamente" at bounding box center [1157, 44] width 160 height 30
